Goal: Find specific page/section: Find specific page/section

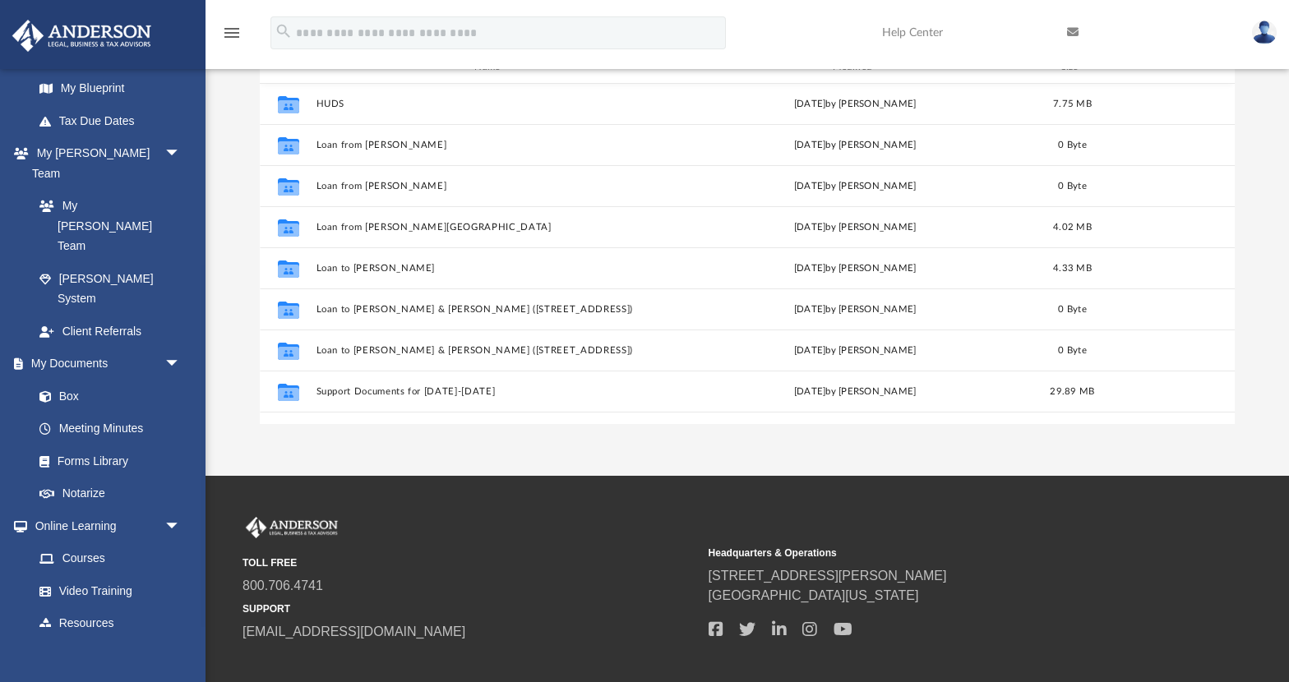
scroll to position [276, 0]
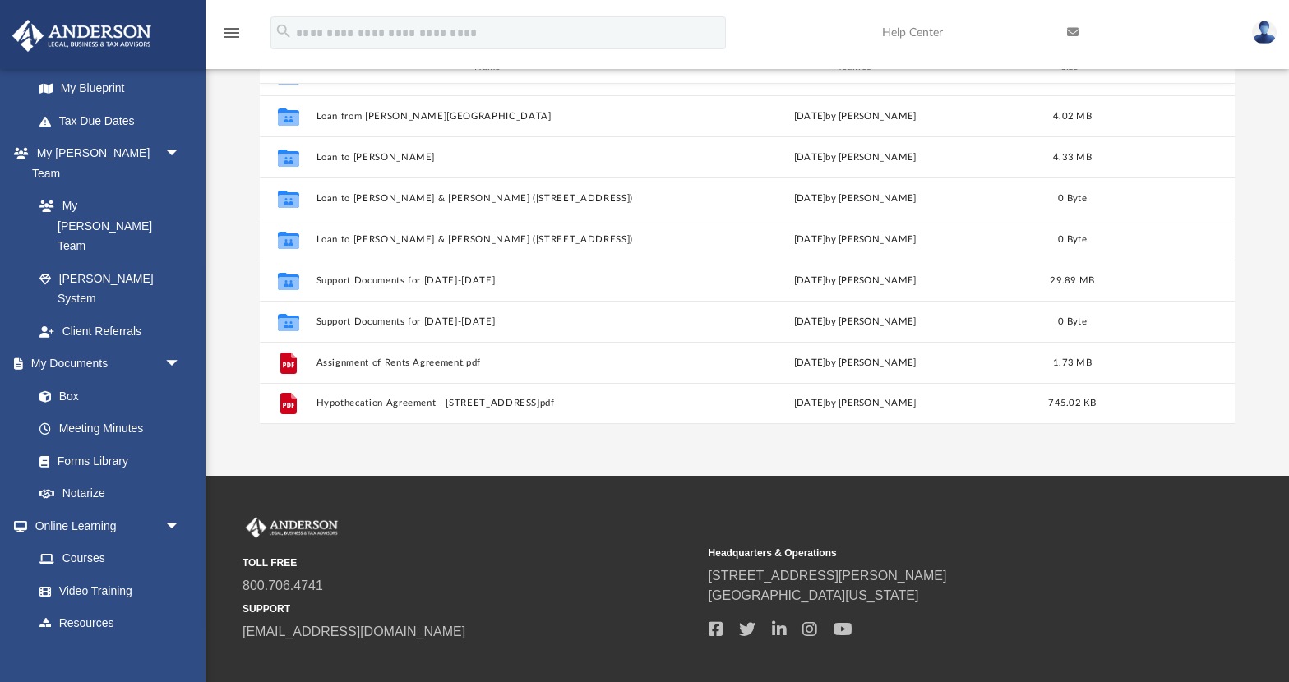
click at [573, 454] on div "App gsanchez528@yahoo.com Sign Out gsanchez528@yahoo.com Home Online Ordering T…" at bounding box center [644, 165] width 1289 height 622
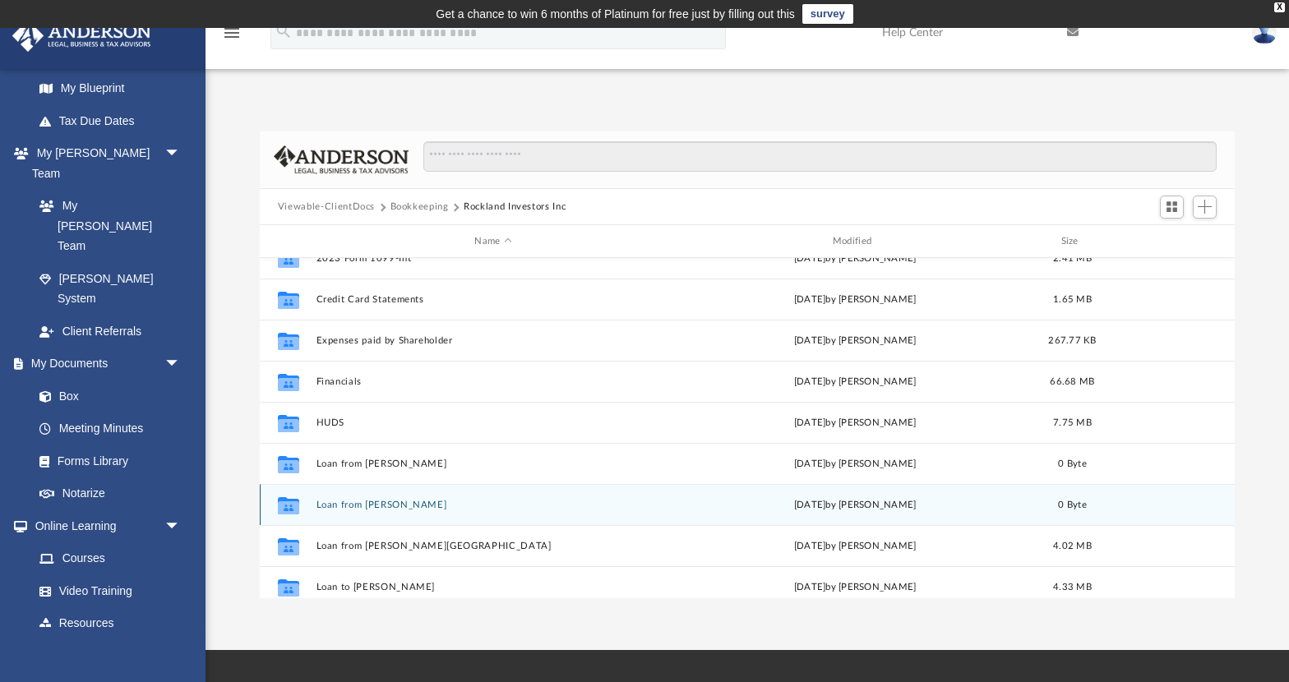
scroll to position [0, 0]
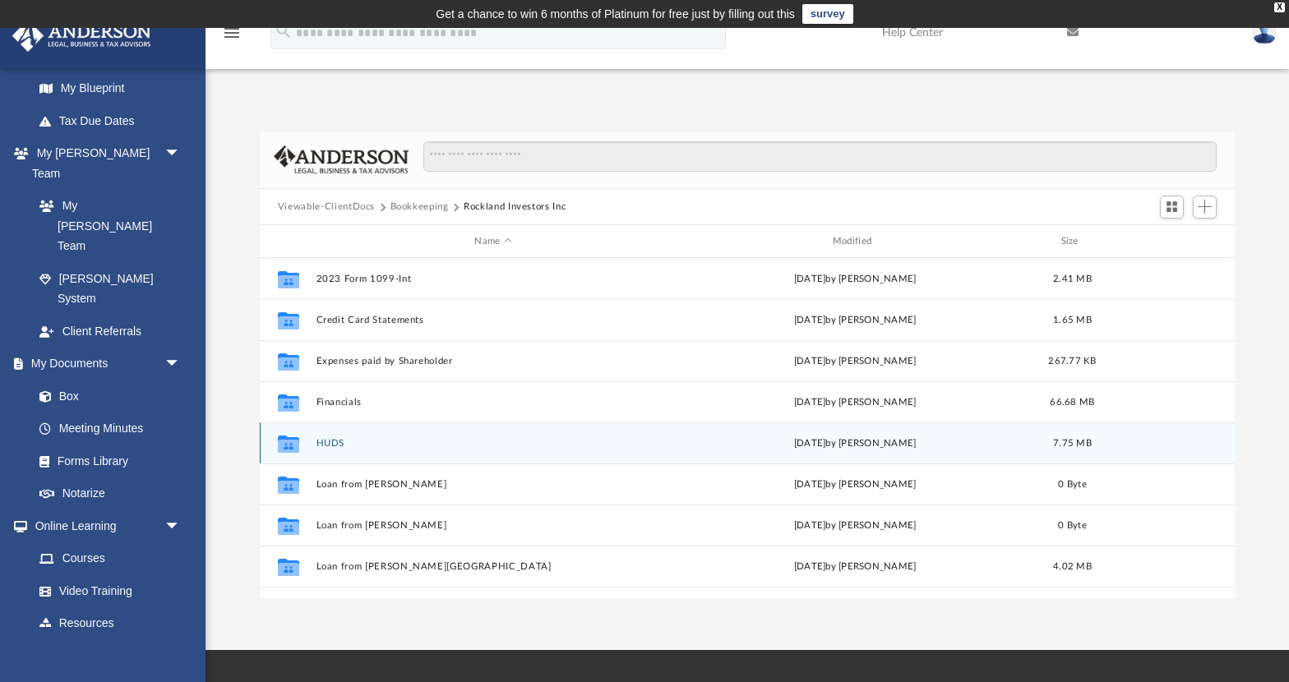
click at [330, 439] on button "HUDS" at bounding box center [493, 443] width 354 height 11
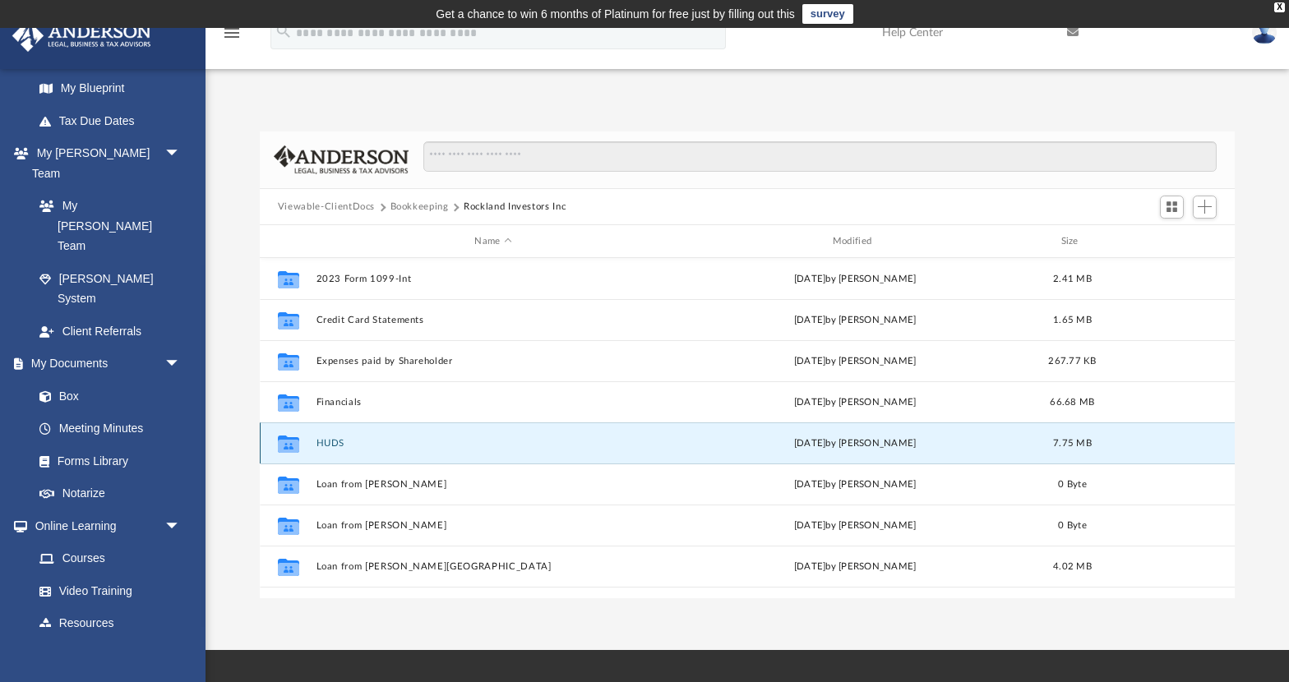
click at [330, 439] on button "HUDS" at bounding box center [493, 443] width 354 height 11
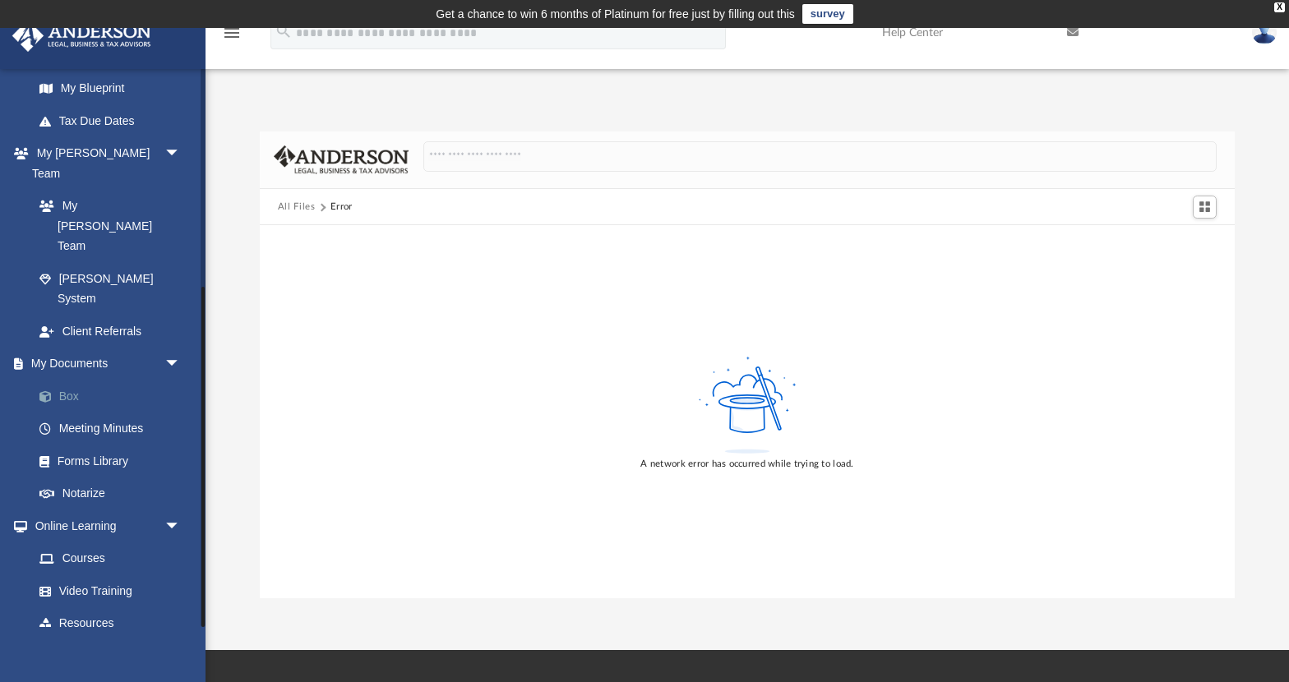
click at [62, 380] on link "Box" at bounding box center [114, 396] width 182 height 33
click at [68, 380] on link "Box" at bounding box center [114, 396] width 182 height 33
click at [289, 211] on button "All Files" at bounding box center [297, 207] width 38 height 15
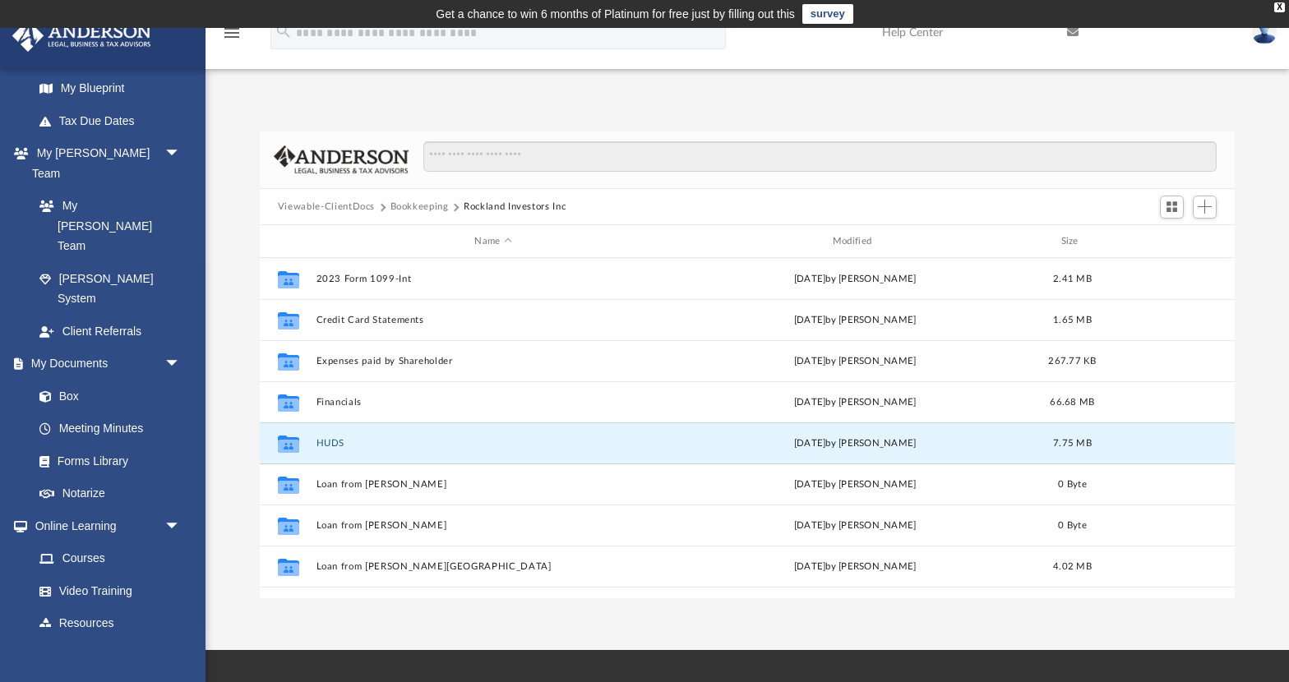
scroll to position [372, 975]
click at [341, 209] on button "Viewable-ClientDocs" at bounding box center [326, 207] width 97 height 15
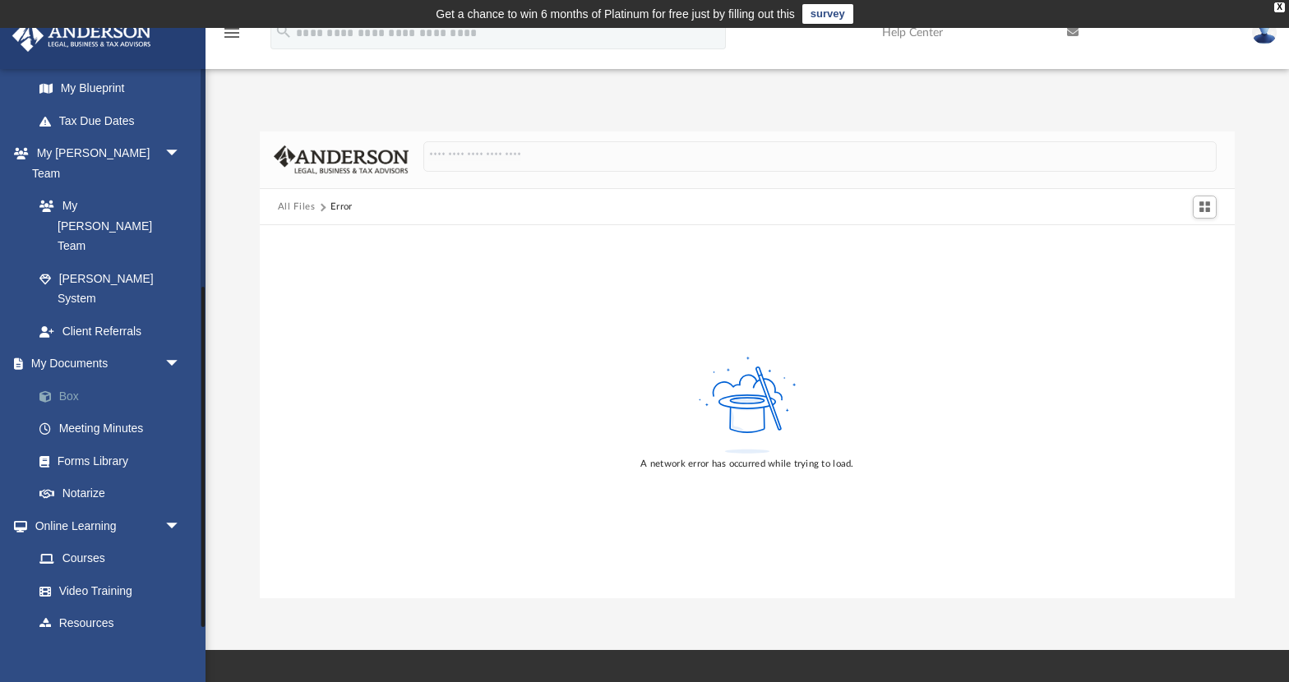
click at [56, 391] on span at bounding box center [53, 397] width 11 height 12
click at [67, 380] on link "Box" at bounding box center [114, 396] width 182 height 33
click at [60, 380] on link "Box" at bounding box center [114, 396] width 182 height 33
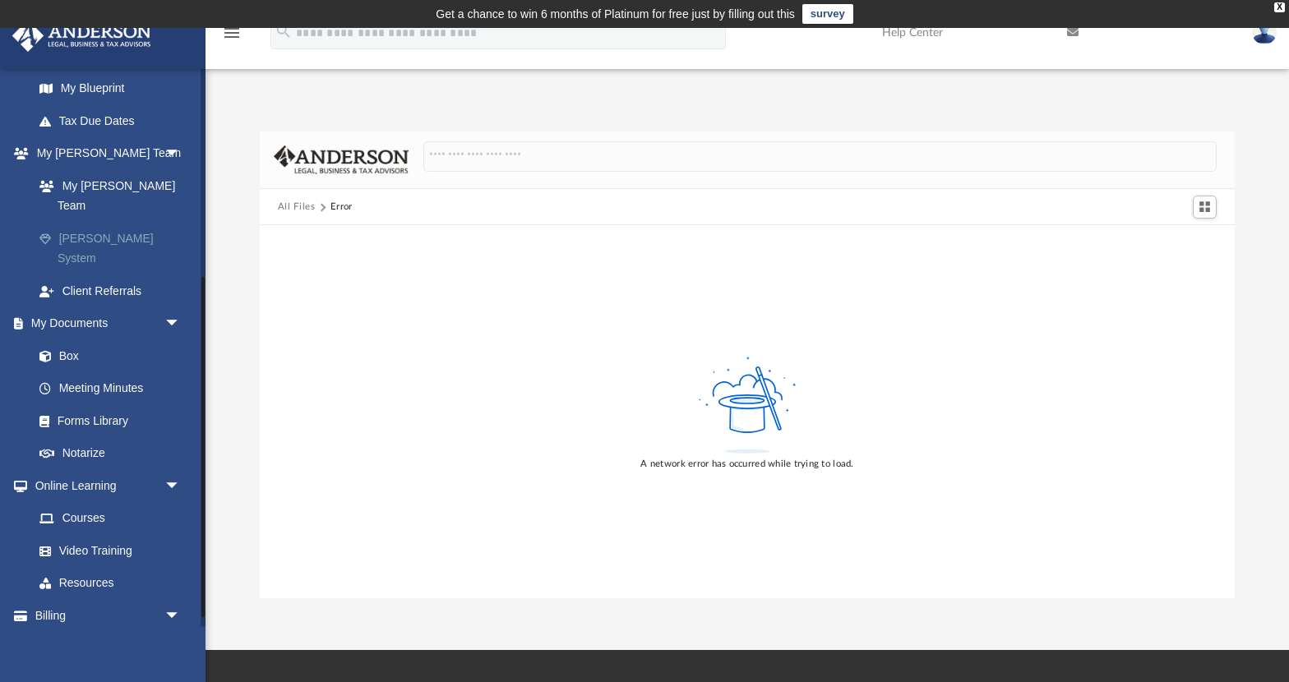
scroll to position [0, 0]
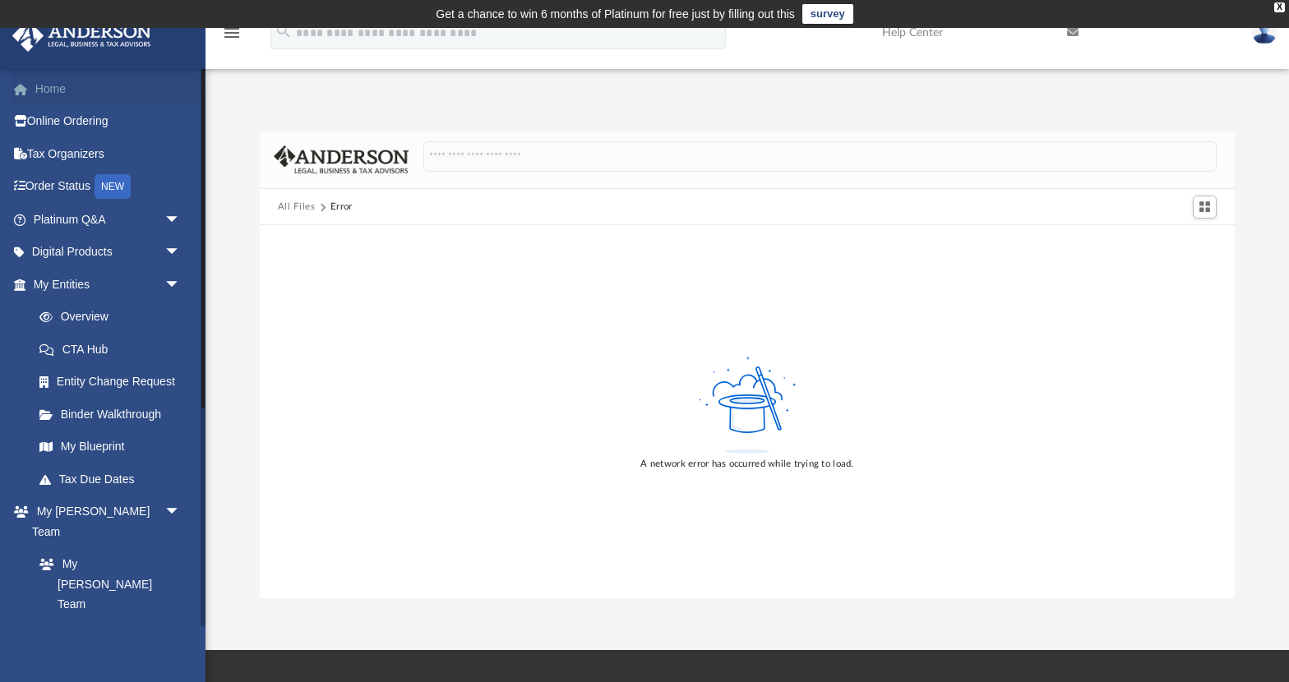
click at [52, 87] on link "Home" at bounding box center [109, 88] width 194 height 33
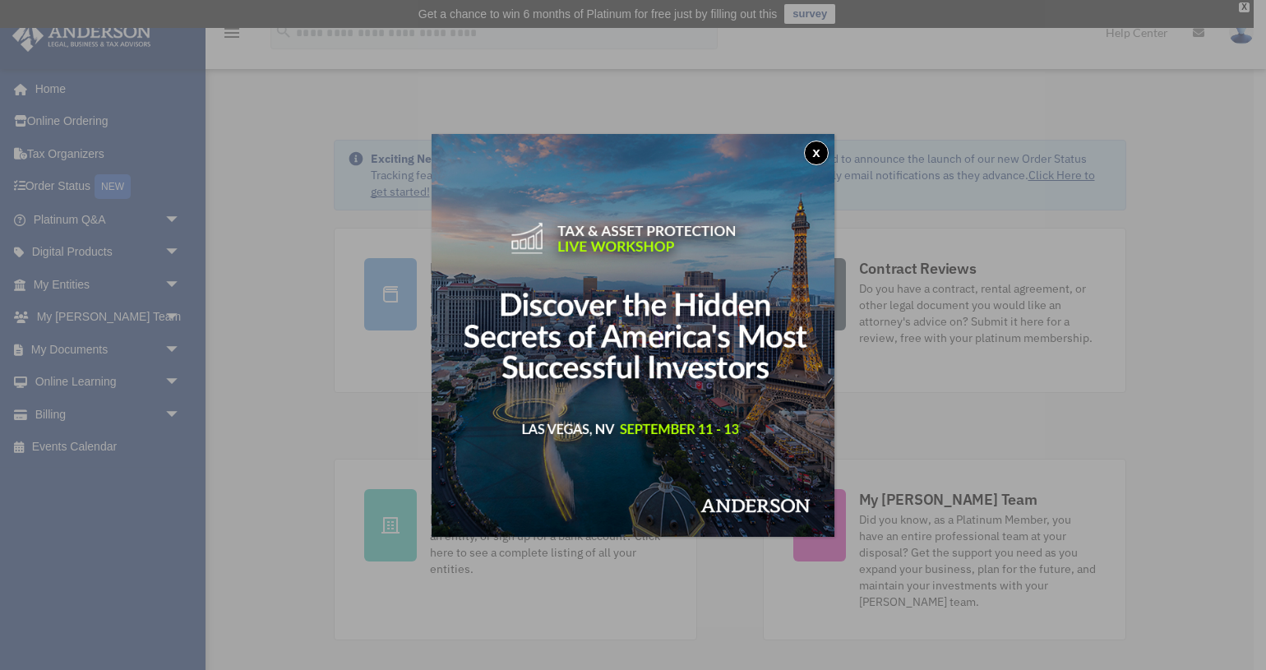
click at [814, 148] on button "x" at bounding box center [816, 153] width 25 height 25
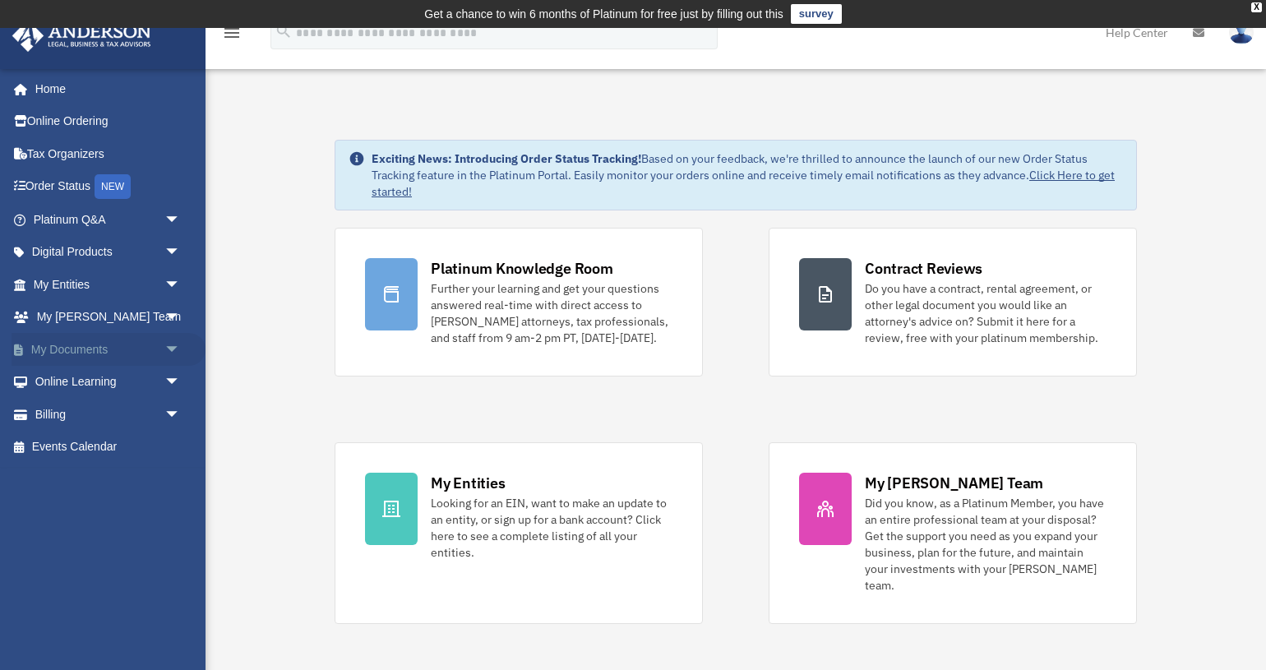
click at [61, 354] on link "My Documents arrow_drop_down" at bounding box center [109, 349] width 194 height 33
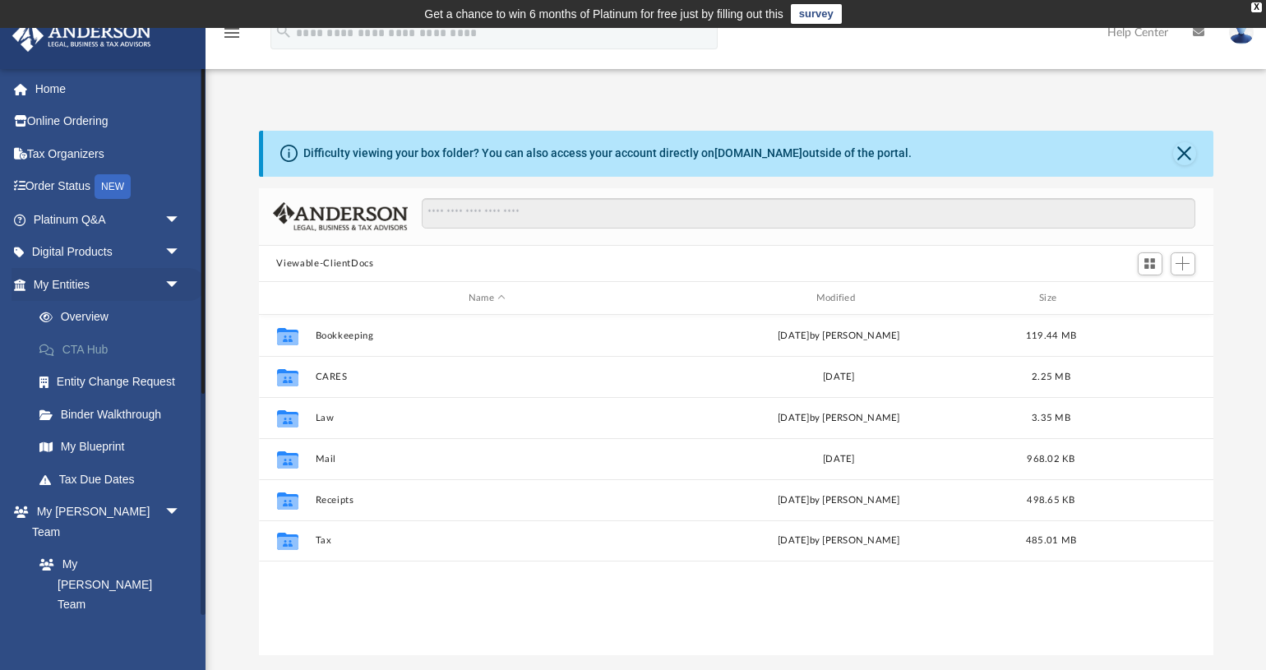
scroll to position [372, 953]
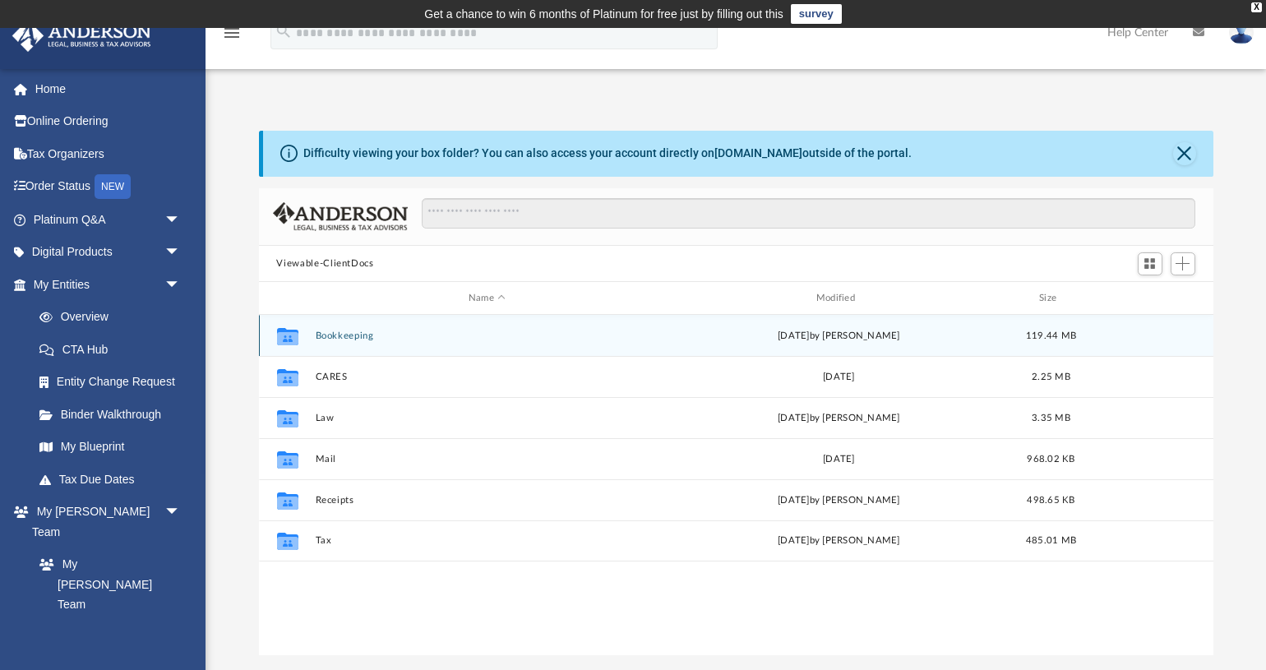
click at [349, 341] on div "Collaborated Folder Bookkeeping [DATE] by [PERSON_NAME] 119.44 MB" at bounding box center [736, 335] width 954 height 41
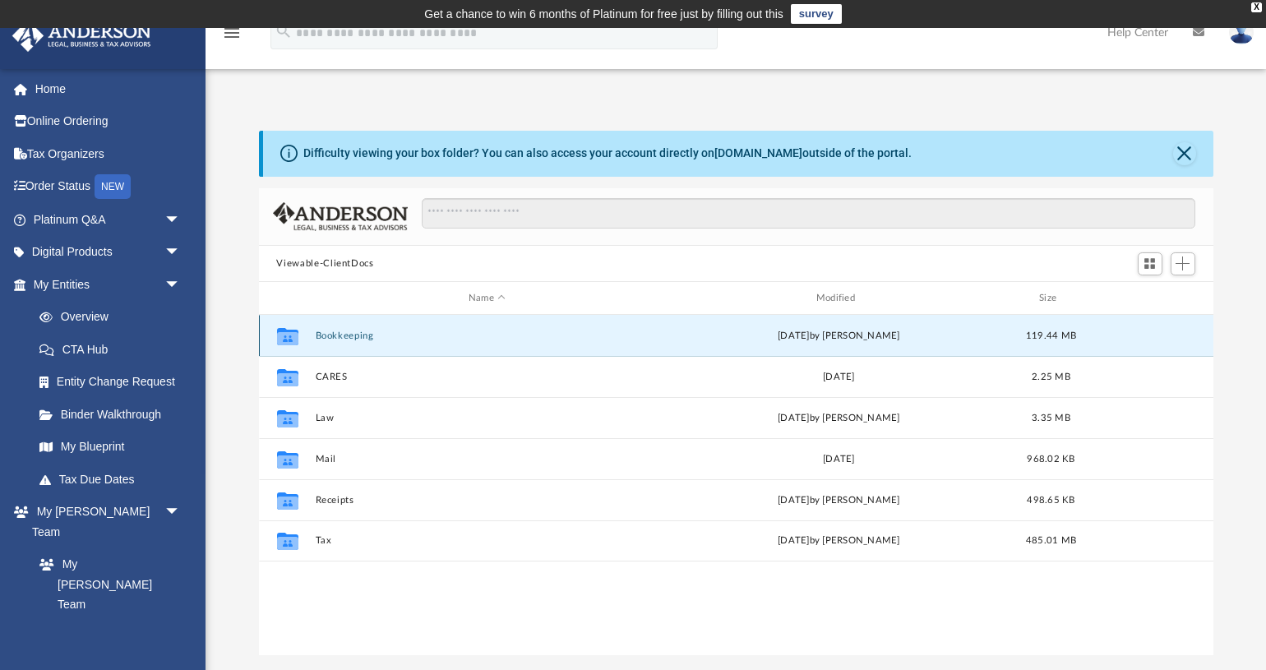
click at [349, 341] on div "Collaborated Folder Bookkeeping [DATE] by [PERSON_NAME] 119.44 MB" at bounding box center [736, 335] width 954 height 41
click at [349, 337] on button "Bookkeeping" at bounding box center [487, 335] width 344 height 11
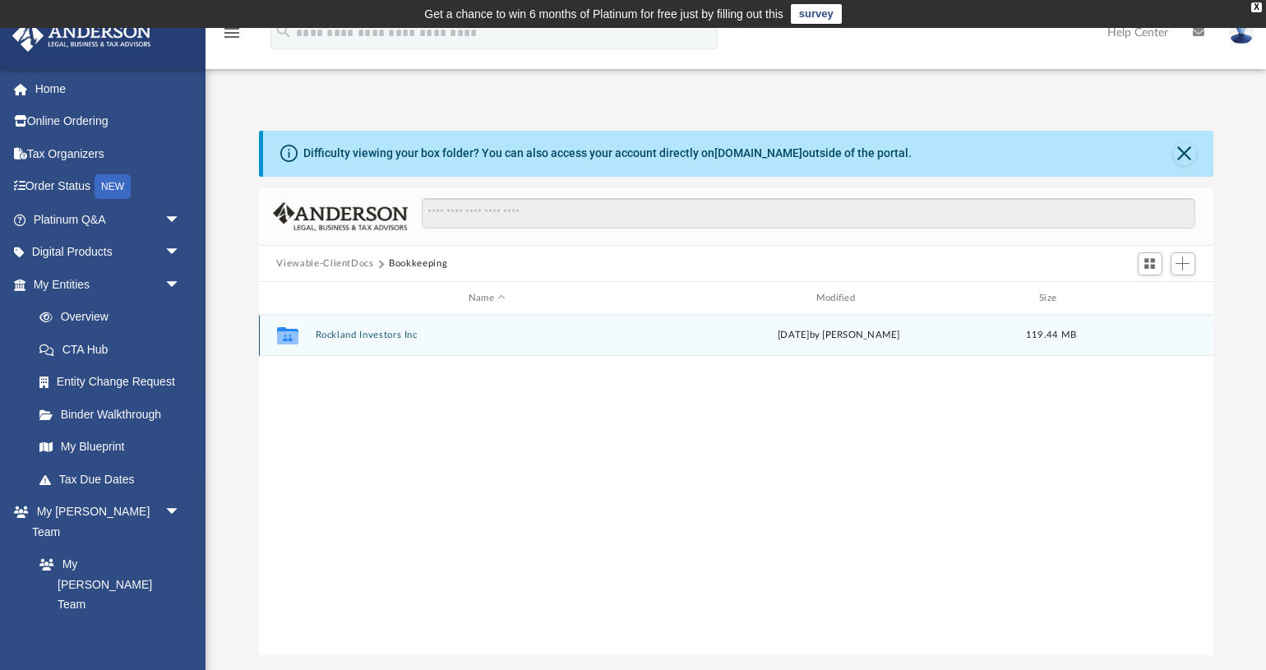
click at [358, 339] on button "Rockland Investors Inc" at bounding box center [487, 335] width 344 height 11
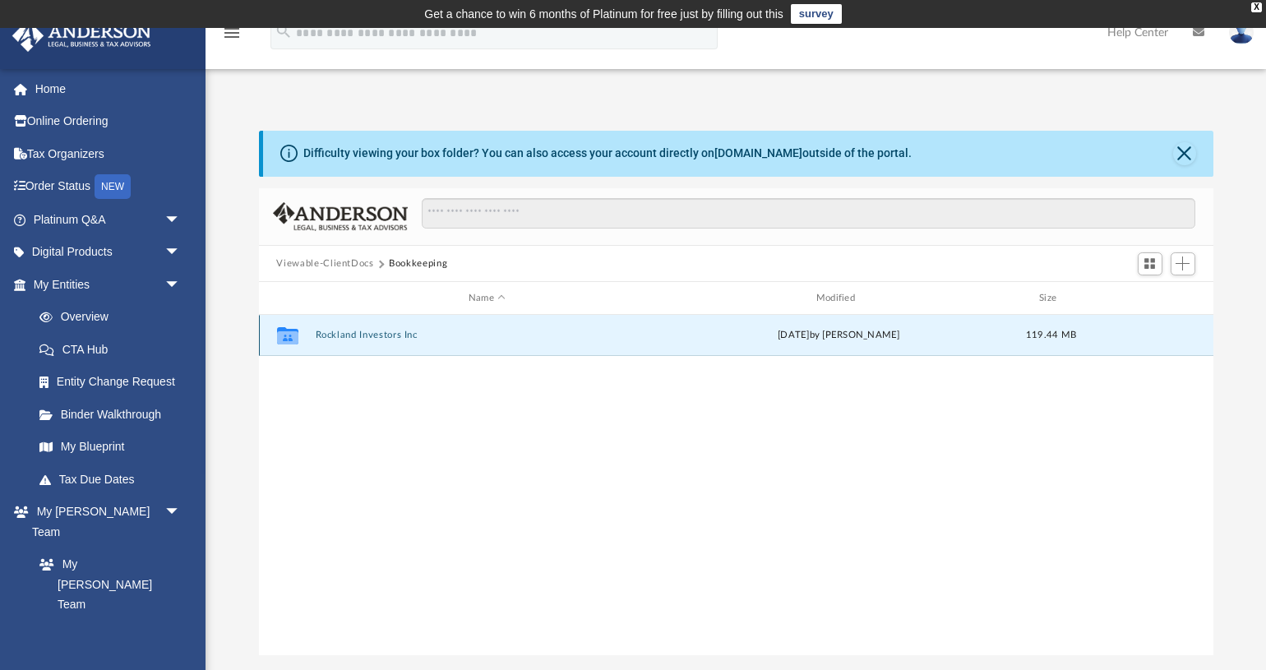
click at [358, 339] on button "Rockland Investors Inc" at bounding box center [487, 335] width 344 height 11
